Goal: Find contact information: Find contact information

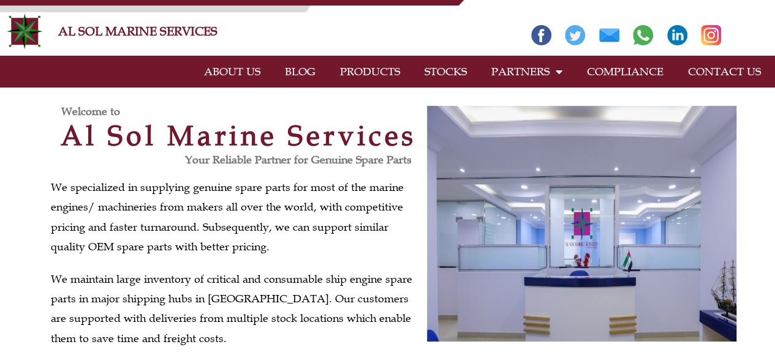
click at [452, 74] on link "STOCKS" at bounding box center [445, 72] width 67 height 28
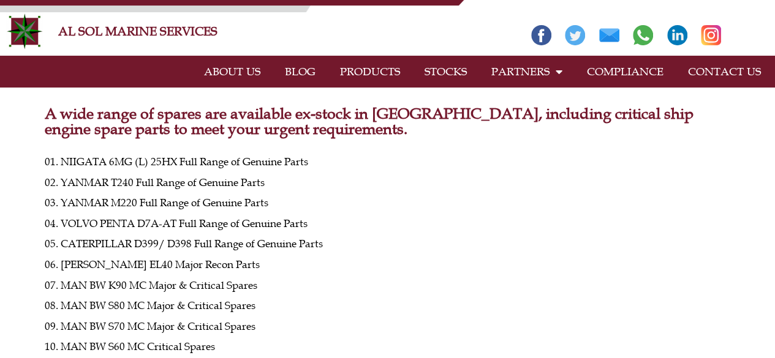
click at [718, 77] on link "CONTACT US" at bounding box center [724, 72] width 97 height 28
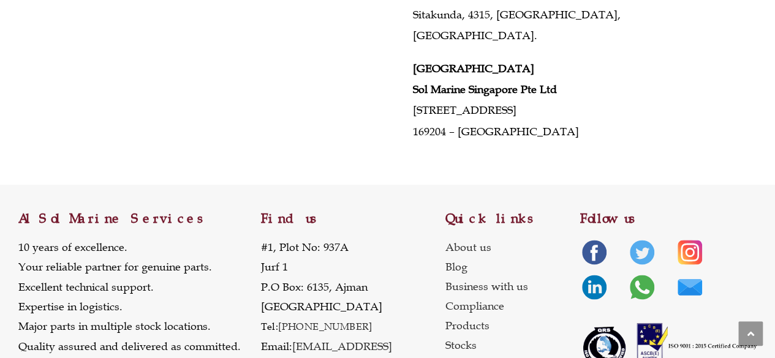
scroll to position [682, 0]
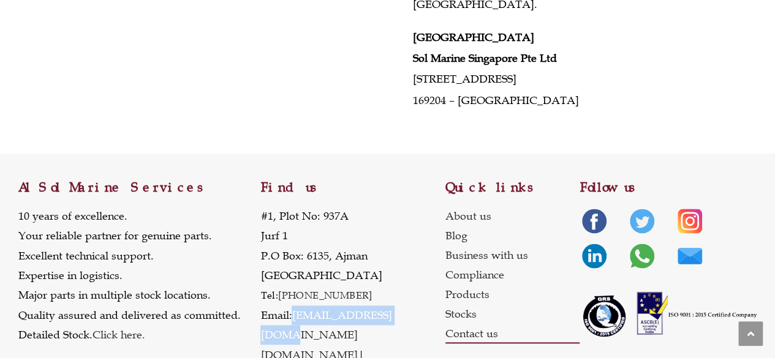
drag, startPoint x: 409, startPoint y: 298, endPoint x: 295, endPoint y: 295, distance: 114.0
click at [295, 295] on p "[STREET_ADDRESS] Tel: [PHONE_NUMBER] Email: [EMAIL_ADDRESS][DOMAIN_NAME] [DOMAI…" at bounding box center [352, 295] width 184 height 179
copy link "[EMAIL_ADDRESS][DOMAIN_NAME]"
